Goal: Task Accomplishment & Management: Manage account settings

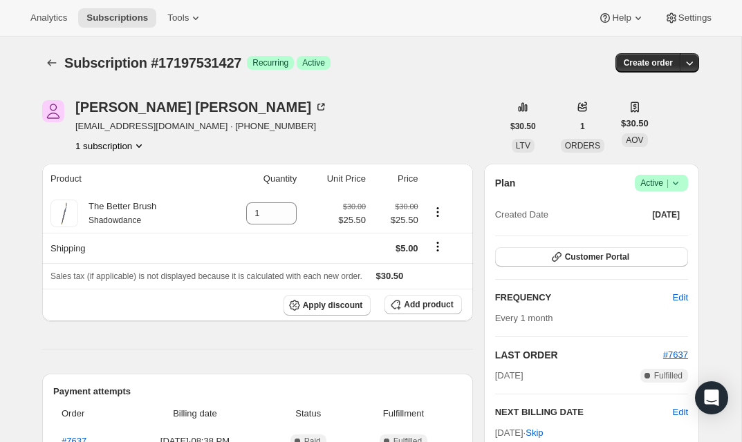
click at [122, 148] on button "1 subscription" at bounding box center [110, 146] width 70 height 14
click at [135, 171] on span "Current" at bounding box center [135, 172] width 28 height 11
click at [104, 169] on span "17197531427 Info Current" at bounding box center [106, 172] width 96 height 10
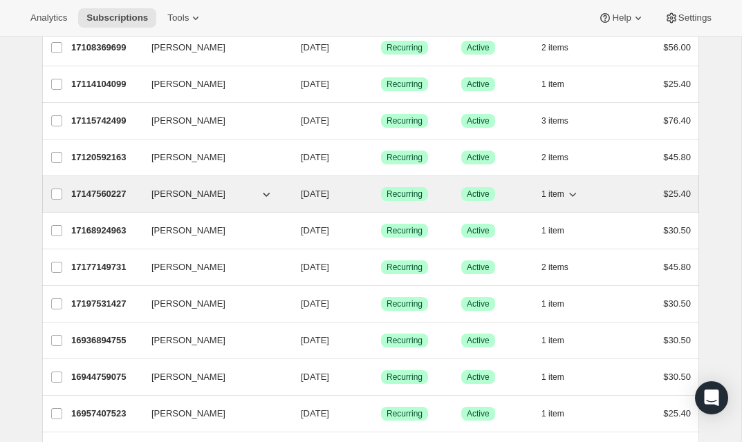
scroll to position [957, 0]
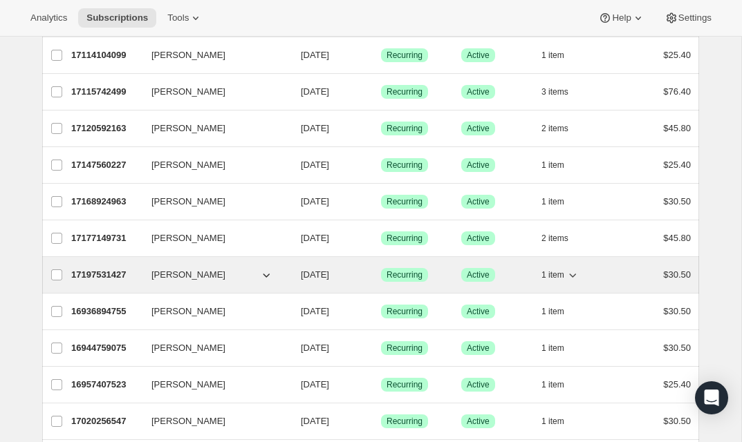
click at [110, 275] on p "17197531427" at bounding box center [105, 275] width 69 height 14
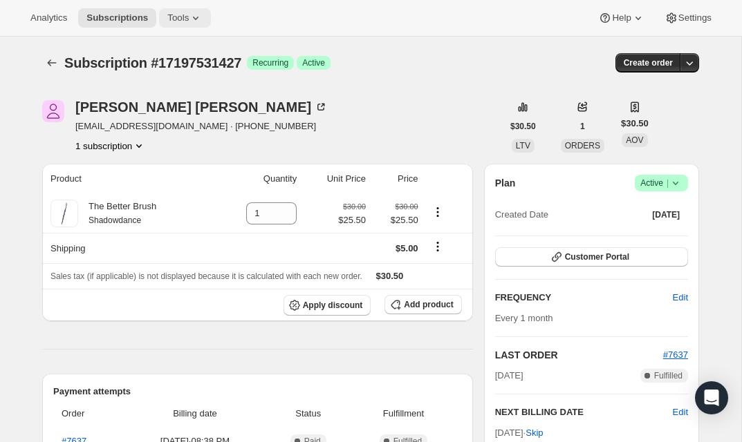
click at [170, 20] on span "Tools" at bounding box center [177, 17] width 21 height 11
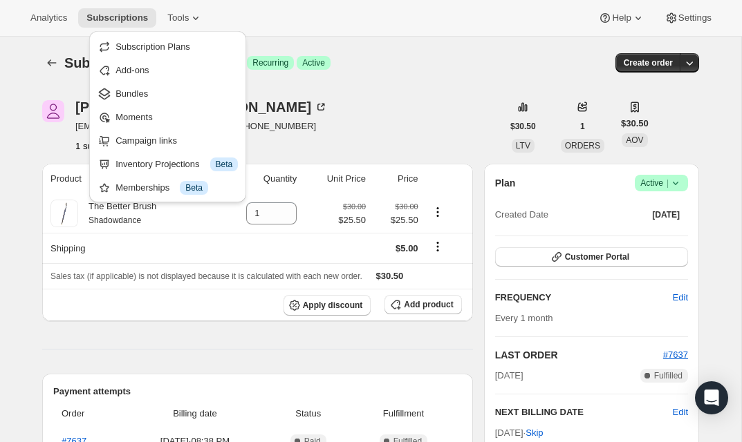
click at [241, 6] on div "Analytics Subscriptions Tools Help Settings" at bounding box center [371, 18] width 742 height 37
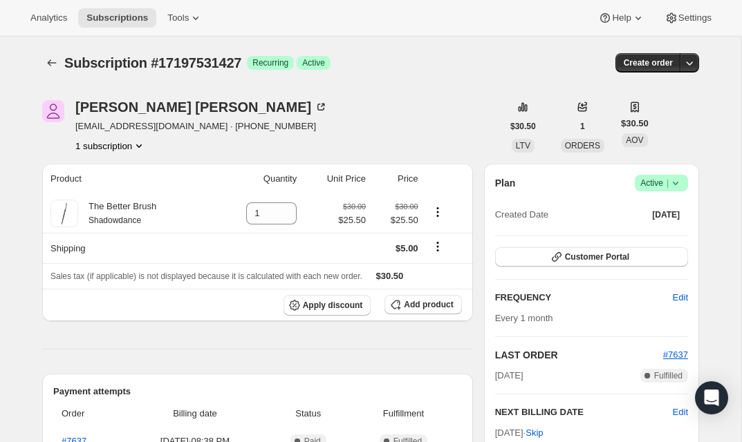
click at [673, 177] on icon at bounding box center [675, 183] width 14 height 14
click at [652, 232] on span "Cancel subscription" at bounding box center [657, 234] width 78 height 10
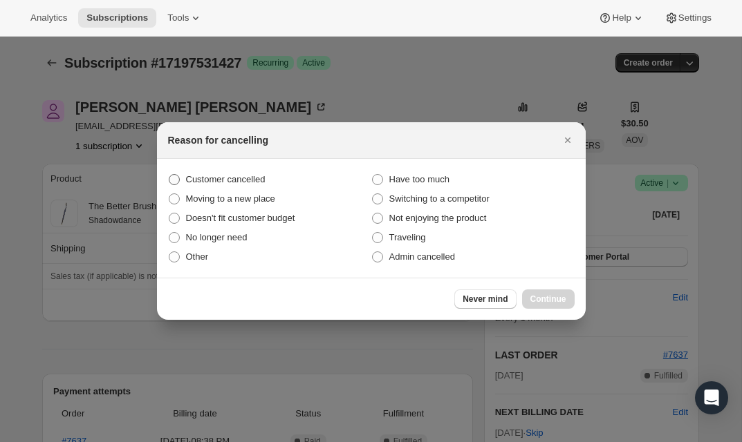
click at [179, 176] on span ":ro7:" at bounding box center [174, 179] width 11 height 11
click at [169, 175] on input "Customer cancelled" at bounding box center [169, 174] width 1 height 1
radio input "true"
click at [546, 295] on span "Continue" at bounding box center [548, 299] width 36 height 11
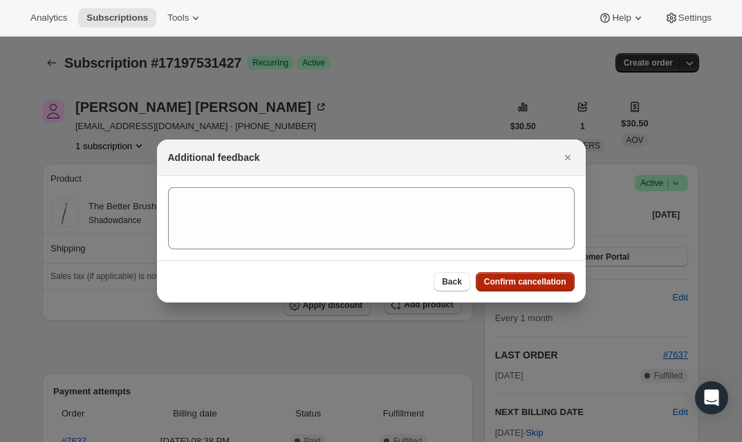
click at [533, 283] on span "Confirm cancellation" at bounding box center [525, 281] width 82 height 11
